Goal: Task Accomplishment & Management: Use online tool/utility

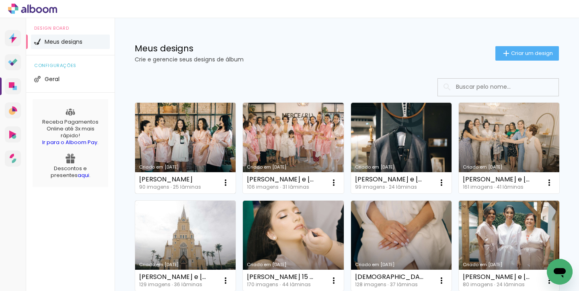
click at [190, 143] on link "Criado em [DATE]" at bounding box center [185, 148] width 100 height 91
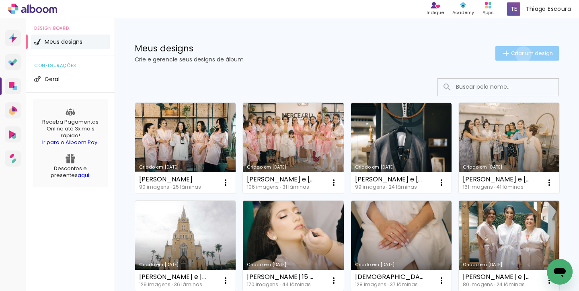
click at [521, 54] on span "Criar um design" at bounding box center [532, 53] width 42 height 5
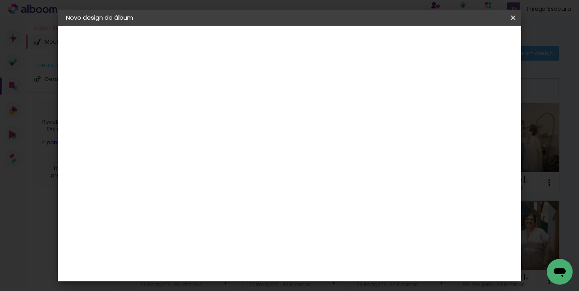
click at [197, 106] on input at bounding box center [197, 108] width 0 height 12
type input "[PERSON_NAME] e [PERSON_NAME]"
type paper-input "[PERSON_NAME] e [PERSON_NAME]"
type input "[PERSON_NAME] e [PERSON_NAME]"
type paper-input "[PERSON_NAME] e [PERSON_NAME]"
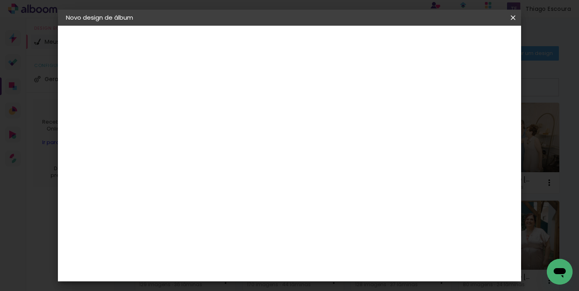
click at [0, 0] on slot "Avançar" at bounding box center [0, 0] width 0 height 0
click at [211, 264] on div "Dueto" at bounding box center [201, 267] width 19 height 6
click at [0, 0] on slot "Avançar" at bounding box center [0, 0] width 0 height 0
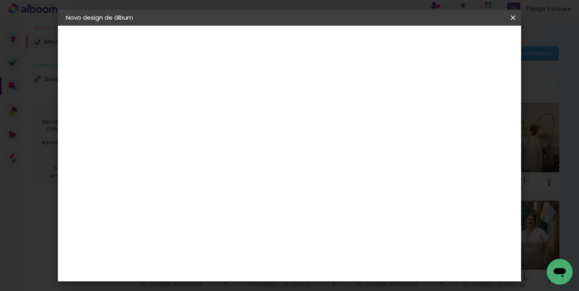
click at [0, 0] on slot "Avançar" at bounding box center [0, 0] width 0 height 0
click at [368, 87] on div at bounding box center [363, 86] width 7 height 7
type paper-checkbox "on"
click at [413, 43] on span "Iniciar design" at bounding box center [394, 43] width 37 height 6
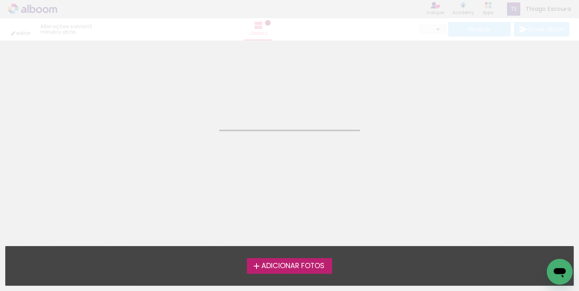
click at [289, 265] on span "Adicionar Fotos" at bounding box center [292, 266] width 63 height 7
click at [0, 0] on input "file" at bounding box center [0, 0] width 0 height 0
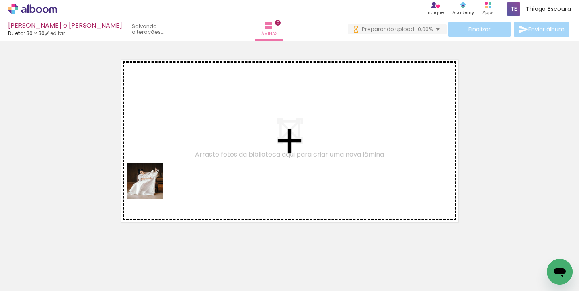
drag, startPoint x: 80, startPoint y: 264, endPoint x: 176, endPoint y: 164, distance: 138.7
click at [176, 164] on quentale-workspace at bounding box center [289, 145] width 579 height 291
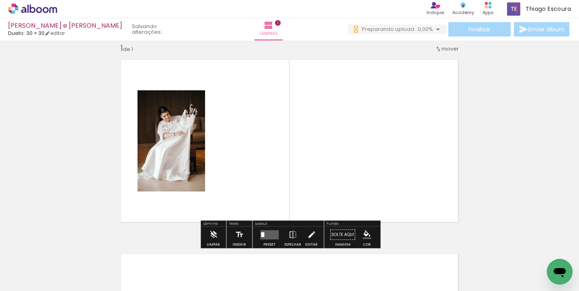
scroll to position [10, 0]
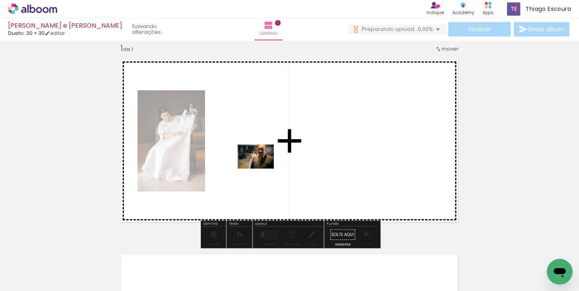
drag, startPoint x: 141, startPoint y: 264, endPoint x: 262, endPoint y: 169, distance: 153.3
click at [262, 169] on quentale-workspace at bounding box center [289, 145] width 579 height 291
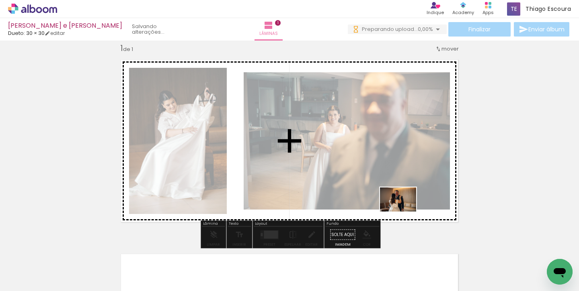
drag, startPoint x: 176, startPoint y: 269, endPoint x: 411, endPoint y: 214, distance: 241.5
click at [411, 214] on quentale-workspace at bounding box center [289, 145] width 579 height 291
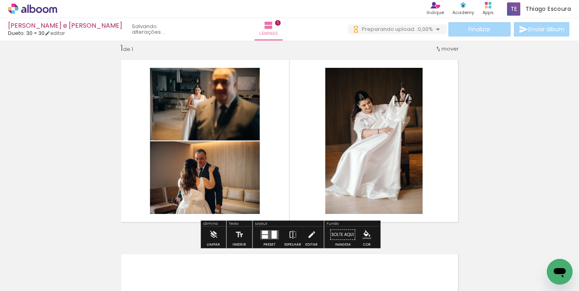
click at [271, 233] on div at bounding box center [273, 235] width 5 height 8
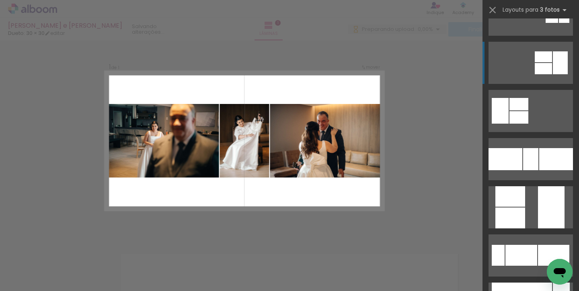
scroll to position [129, 0]
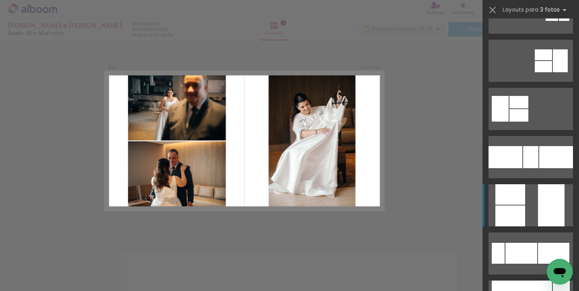
click at [524, 206] on div at bounding box center [510, 216] width 30 height 21
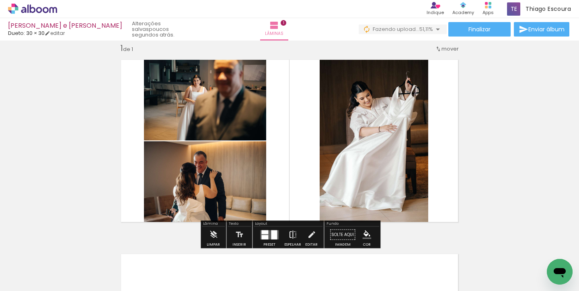
click at [289, 233] on iron-icon at bounding box center [292, 235] width 9 height 16
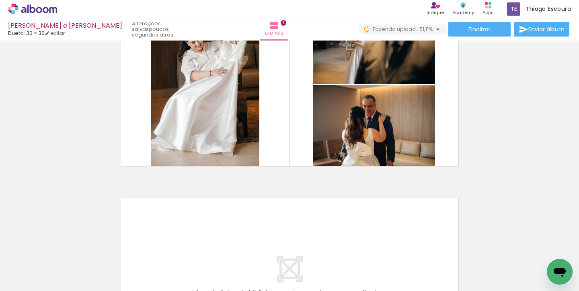
scroll to position [56, 0]
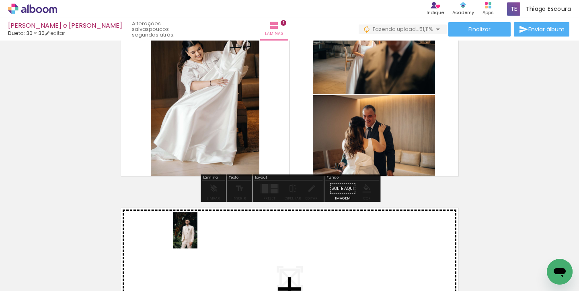
drag, startPoint x: 217, startPoint y: 268, endPoint x: 197, endPoint y: 236, distance: 38.1
click at [197, 236] on quentale-workspace at bounding box center [289, 145] width 579 height 291
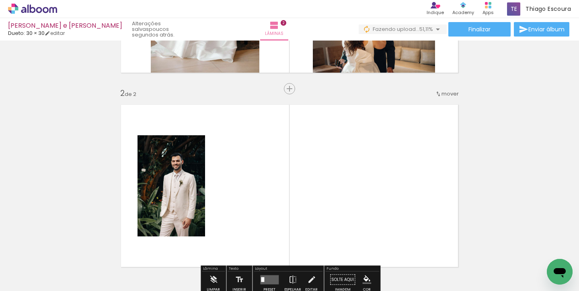
scroll to position [204, 0]
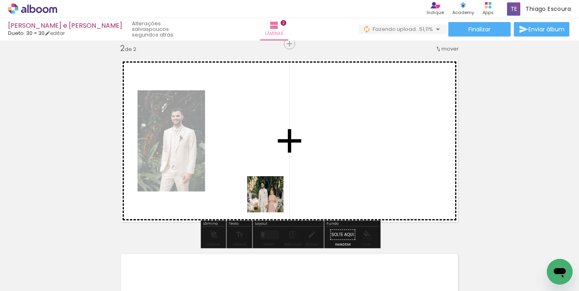
drag, startPoint x: 272, startPoint y: 269, endPoint x: 271, endPoint y: 200, distance: 68.7
click at [271, 200] on quentale-workspace at bounding box center [289, 145] width 579 height 291
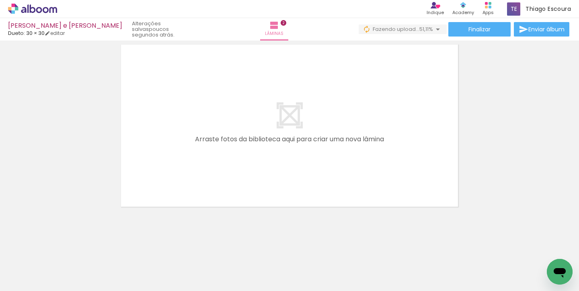
scroll to position [0, 191]
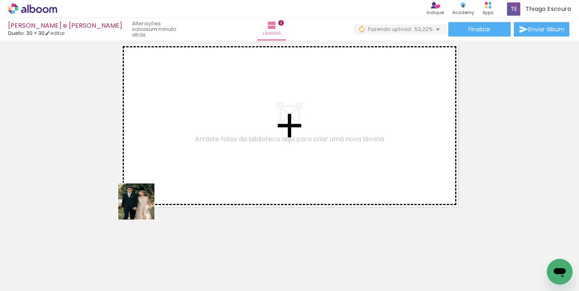
drag, startPoint x: 119, startPoint y: 265, endPoint x: 155, endPoint y: 182, distance: 90.9
click at [155, 182] on quentale-workspace at bounding box center [289, 145] width 579 height 291
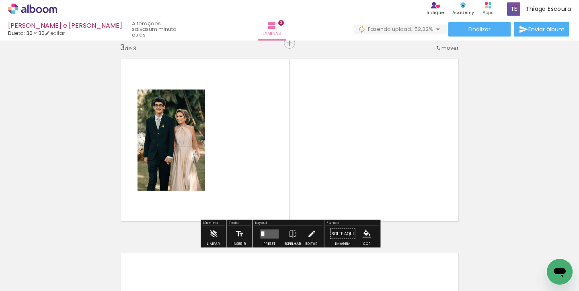
scroll to position [399, 0]
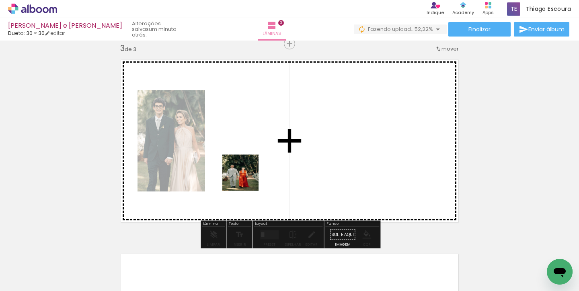
click at [246, 171] on quentale-workspace at bounding box center [289, 145] width 579 height 291
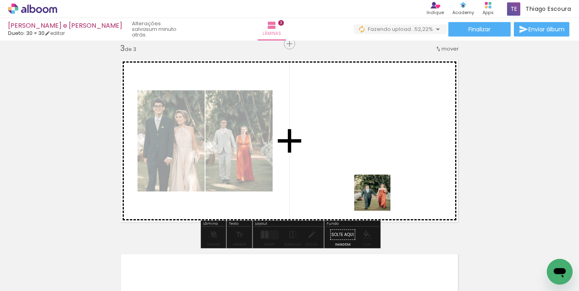
drag, startPoint x: 391, startPoint y: 270, endPoint x: 374, endPoint y: 180, distance: 91.7
click at [374, 181] on quentale-workspace at bounding box center [289, 145] width 579 height 291
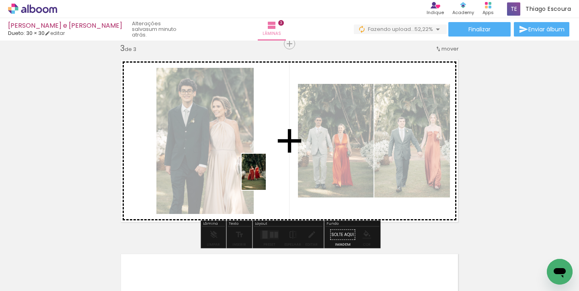
drag, startPoint x: 204, startPoint y: 264, endPoint x: 267, endPoint y: 177, distance: 107.0
click at [267, 177] on quentale-workspace at bounding box center [289, 145] width 579 height 291
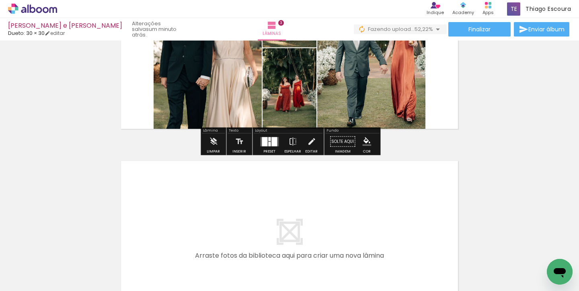
scroll to position [516, 0]
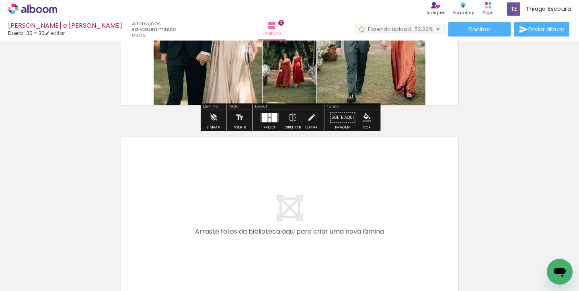
drag, startPoint x: 155, startPoint y: 261, endPoint x: 155, endPoint y: 225, distance: 35.4
click at [155, 225] on quentale-workspace at bounding box center [289, 145] width 579 height 291
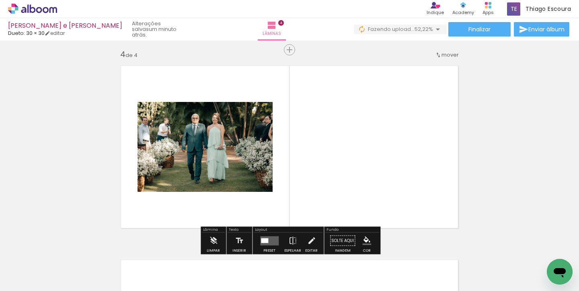
scroll to position [593, 0]
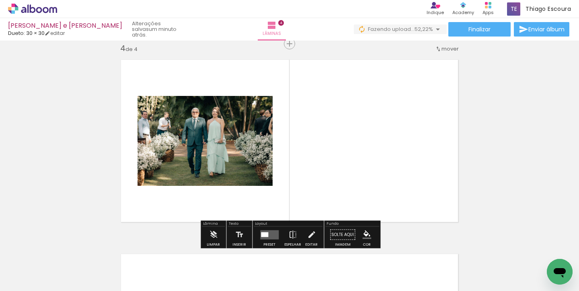
drag, startPoint x: 294, startPoint y: 267, endPoint x: 304, endPoint y: 210, distance: 57.5
click at [304, 210] on quentale-workspace at bounding box center [289, 145] width 579 height 291
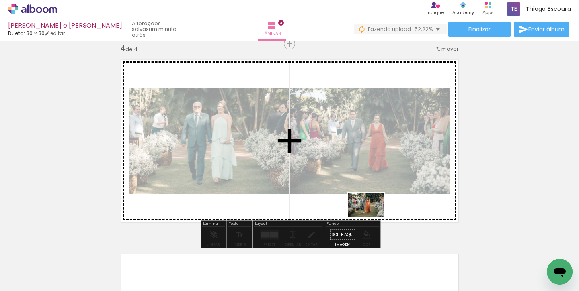
drag, startPoint x: 347, startPoint y: 269, endPoint x: 373, endPoint y: 216, distance: 58.9
click at [373, 216] on quentale-workspace at bounding box center [289, 145] width 579 height 291
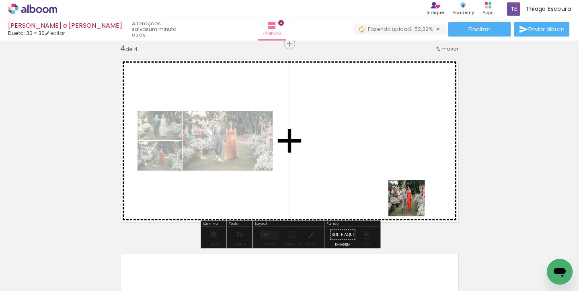
drag, startPoint x: 423, startPoint y: 262, endPoint x: 410, endPoint y: 194, distance: 68.9
click at [410, 194] on quentale-workspace at bounding box center [289, 145] width 579 height 291
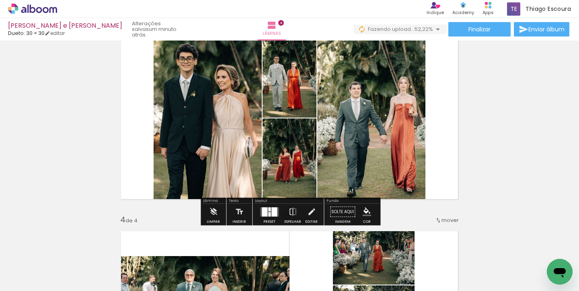
scroll to position [424, 0]
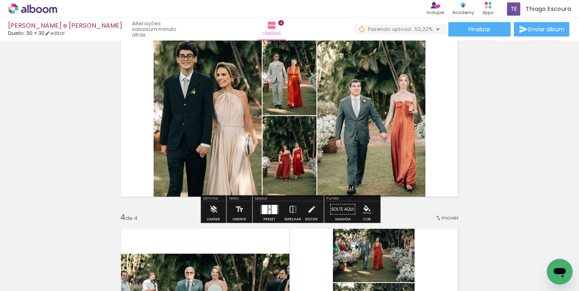
click at [272, 209] on div at bounding box center [274, 209] width 6 height 9
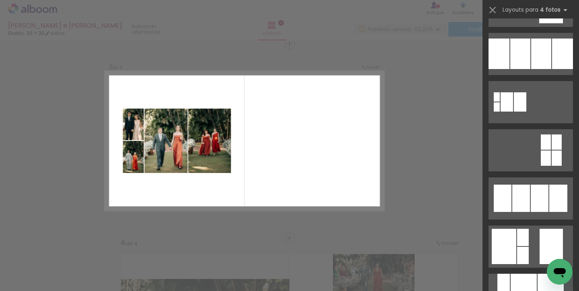
scroll to position [859, 0]
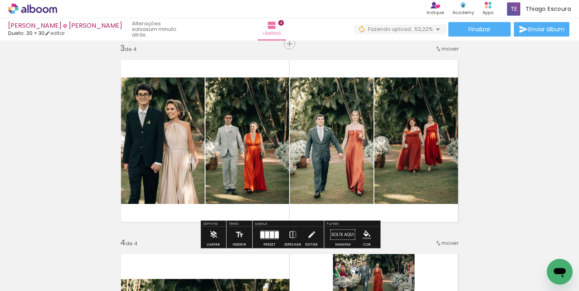
click at [267, 233] on quentale-layouter at bounding box center [269, 234] width 18 height 9
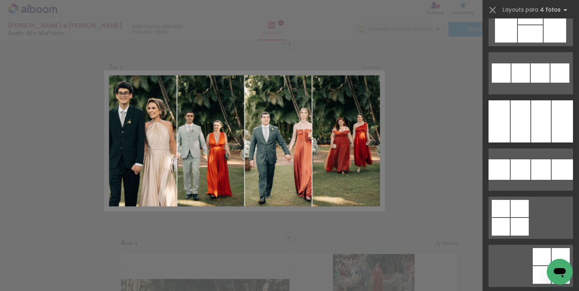
scroll to position [5810, 0]
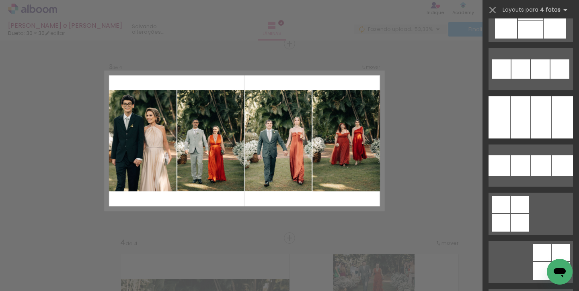
click at [440, 126] on div "Confirmar Cancelar" at bounding box center [289, 137] width 579 height 991
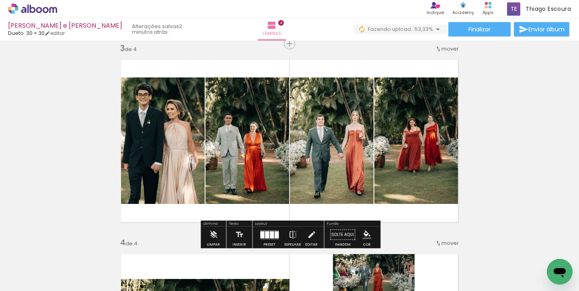
click at [266, 231] on div at bounding box center [267, 234] width 4 height 7
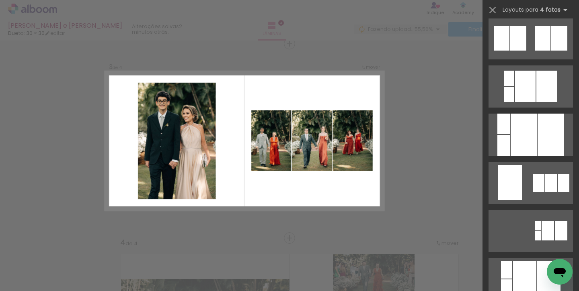
scroll to position [1751, 0]
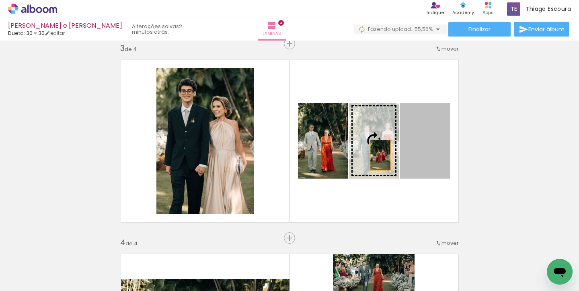
drag, startPoint x: 428, startPoint y: 159, endPoint x: 380, endPoint y: 155, distance: 47.9
click at [0, 0] on slot at bounding box center [0, 0] width 0 height 0
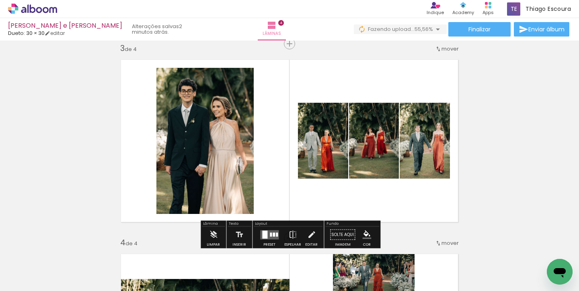
click at [378, 140] on quentale-photo at bounding box center [374, 141] width 50 height 76
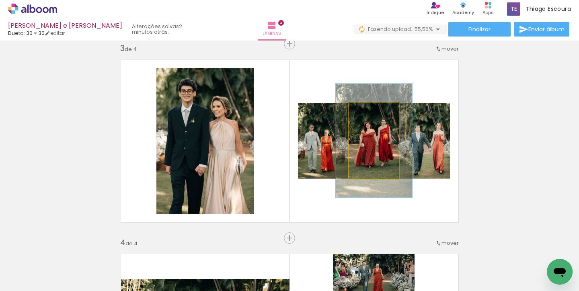
drag, startPoint x: 367, startPoint y: 110, endPoint x: 376, endPoint y: 110, distance: 9.7
type paper-slider "150"
click at [376, 110] on div at bounding box center [375, 111] width 7 height 7
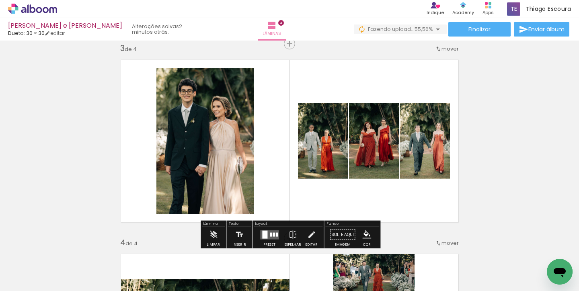
click at [520, 143] on div "Inserir lâmina 1 de 4 Inserir lâmina 2 de 4 Inserir lâmina 3 de 4 Inserir lâmin…" at bounding box center [289, 130] width 579 height 973
click at [327, 149] on quentale-photo at bounding box center [323, 141] width 50 height 76
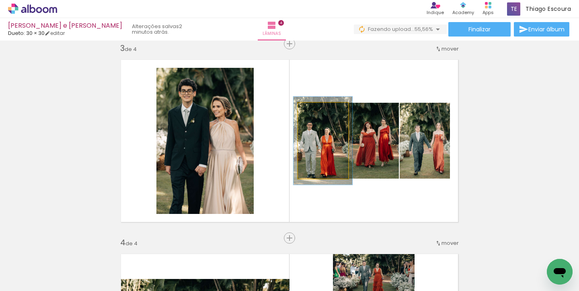
type paper-slider "116"
click at [319, 111] on div at bounding box center [318, 111] width 7 height 7
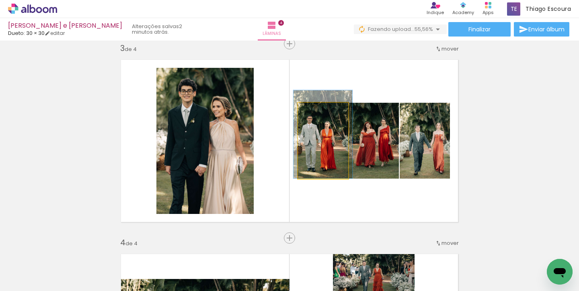
drag, startPoint x: 339, startPoint y: 149, endPoint x: 339, endPoint y: 139, distance: 10.0
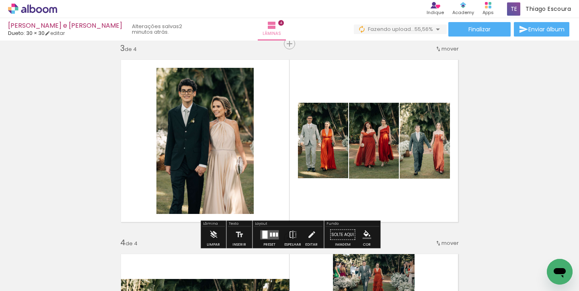
click at [494, 140] on div "Inserir lâmina 1 de 4 Inserir lâmina 2 de 4 Inserir lâmina 3 de 4 Inserir lâmin…" at bounding box center [289, 130] width 579 height 973
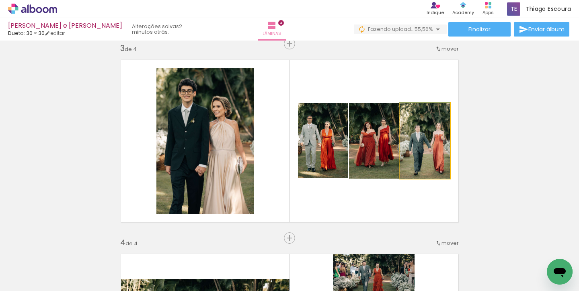
click at [424, 149] on quentale-photo at bounding box center [424, 141] width 50 height 76
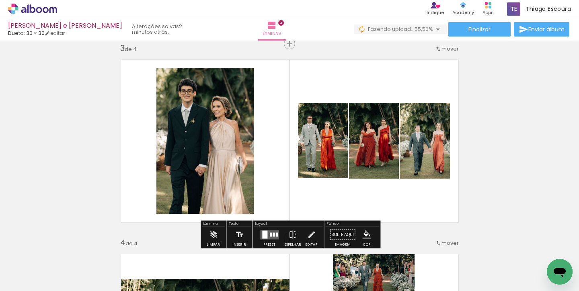
click at [496, 149] on div "Inserir lâmina 1 de 4 Inserir lâmina 2 de 4 Inserir lâmina 3 de 4 Inserir lâmin…" at bounding box center [289, 130] width 579 height 973
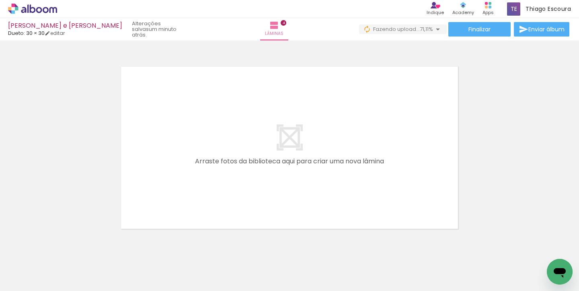
scroll to position [0, 536]
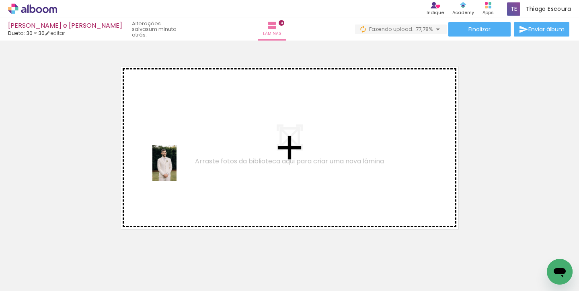
drag, startPoint x: 135, startPoint y: 264, endPoint x: 178, endPoint y: 168, distance: 105.6
click at [178, 168] on quentale-workspace at bounding box center [289, 145] width 579 height 291
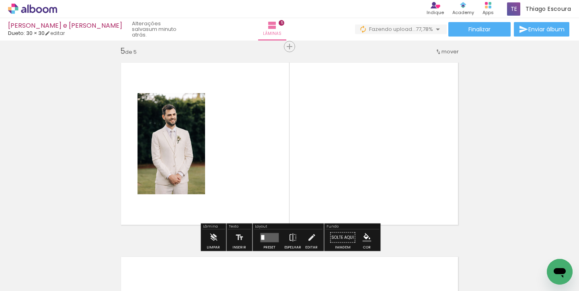
scroll to position [788, 0]
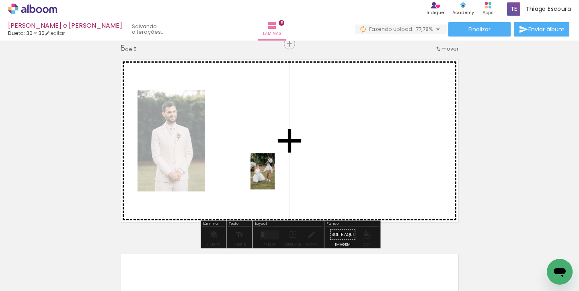
drag, startPoint x: 184, startPoint y: 268, endPoint x: 275, endPoint y: 178, distance: 127.5
click at [275, 178] on quentale-workspace at bounding box center [289, 145] width 579 height 291
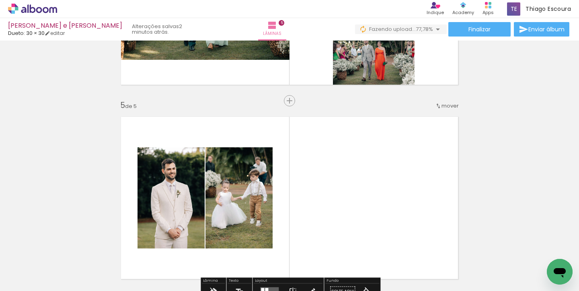
scroll to position [731, 0]
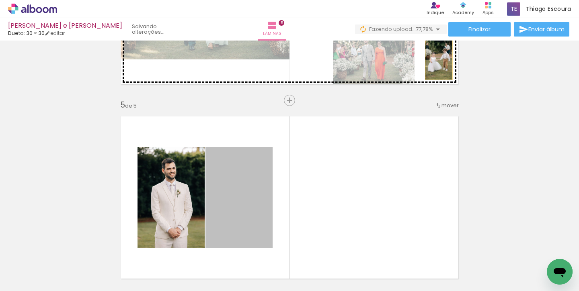
drag, startPoint x: 244, startPoint y: 212, endPoint x: 438, endPoint y: 59, distance: 247.2
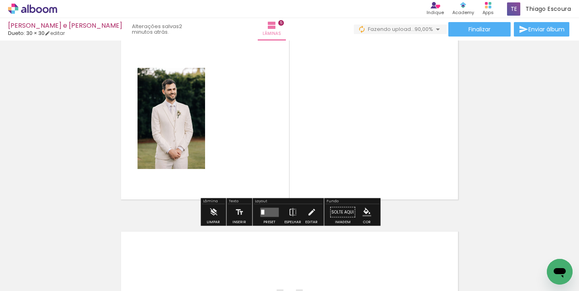
scroll to position [812, 0]
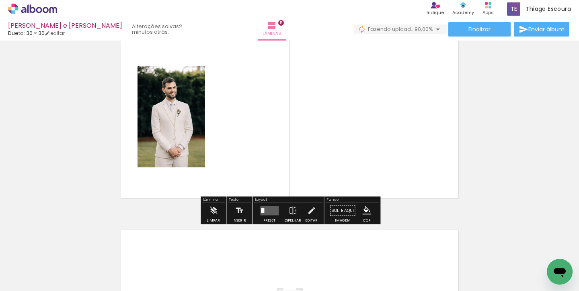
drag, startPoint x: 223, startPoint y: 269, endPoint x: 239, endPoint y: 157, distance: 113.6
click at [239, 157] on quentale-workspace at bounding box center [289, 145] width 579 height 291
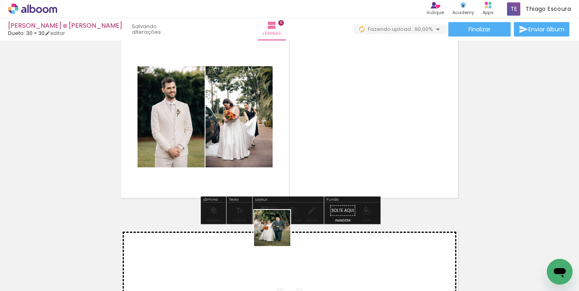
drag, startPoint x: 272, startPoint y: 272, endPoint x: 300, endPoint y: 179, distance: 97.0
click at [300, 179] on quentale-workspace at bounding box center [289, 145] width 579 height 291
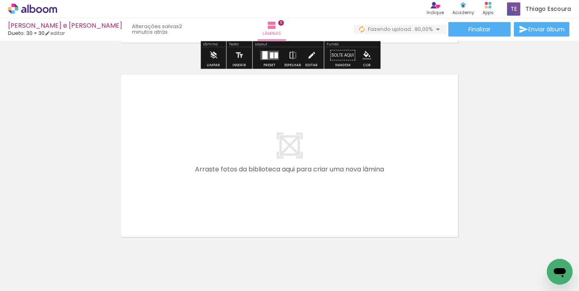
scroll to position [995, 0]
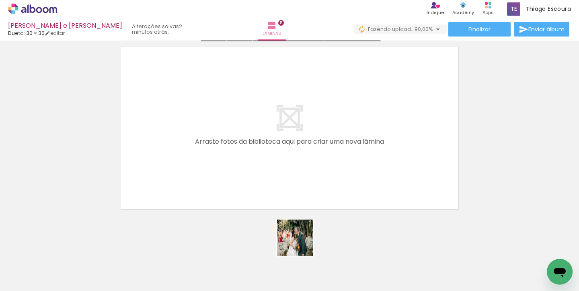
drag, startPoint x: 311, startPoint y: 264, endPoint x: 280, endPoint y: 199, distance: 71.5
click at [280, 199] on quentale-workspace at bounding box center [289, 145] width 579 height 291
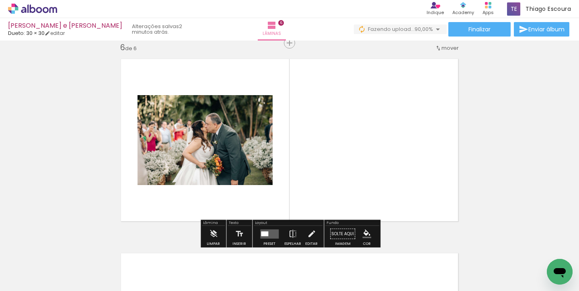
scroll to position [982, 0]
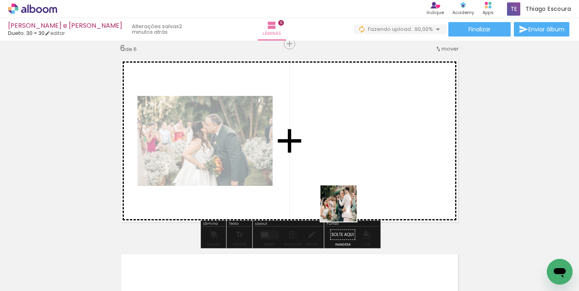
drag, startPoint x: 352, startPoint y: 268, endPoint x: 344, endPoint y: 201, distance: 67.6
click at [344, 201] on quentale-workspace at bounding box center [289, 145] width 579 height 291
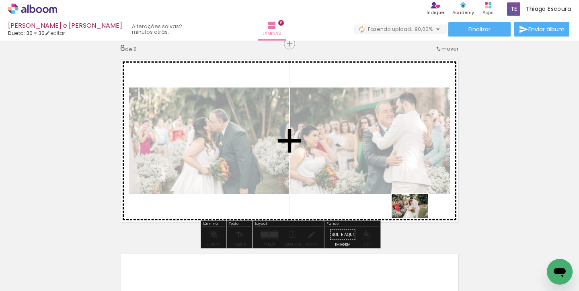
drag, startPoint x: 405, startPoint y: 270, endPoint x: 415, endPoint y: 218, distance: 52.9
click at [415, 218] on quentale-workspace at bounding box center [289, 145] width 579 height 291
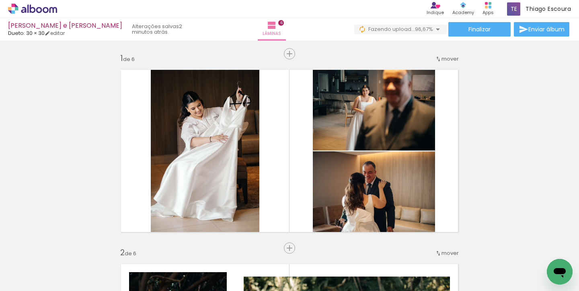
scroll to position [0, 536]
